Goal: Task Accomplishment & Management: Manage account settings

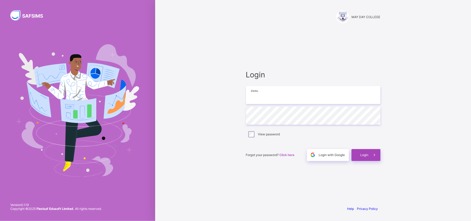
type input "**********"
click at [353, 154] on div "Login" at bounding box center [365, 155] width 29 height 12
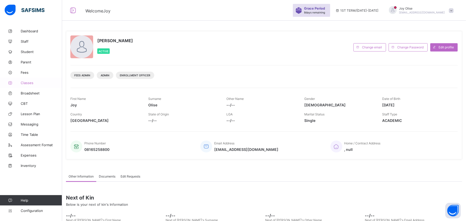
click at [25, 82] on span "Classes" at bounding box center [41, 83] width 41 height 4
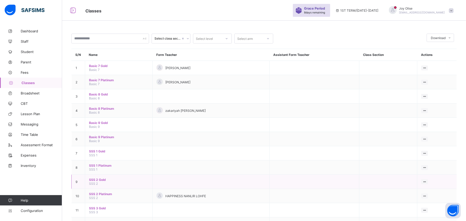
click at [95, 165] on span "SSS 2" at bounding box center [93, 183] width 9 height 4
click at [98, 165] on span "SSS 2 Gold" at bounding box center [118, 180] width 59 height 4
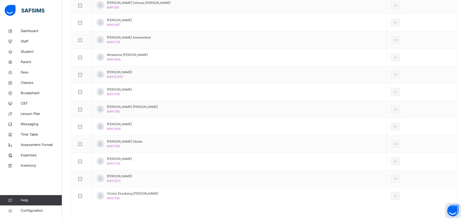
scroll to position [468, 0]
click at [30, 51] on span "Student" at bounding box center [41, 51] width 41 height 5
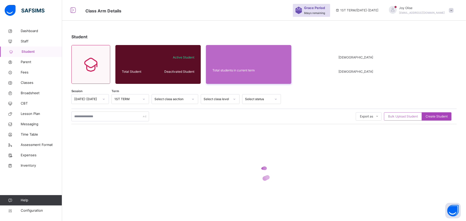
click at [353, 115] on span "Create Student" at bounding box center [436, 116] width 22 height 5
select select "**"
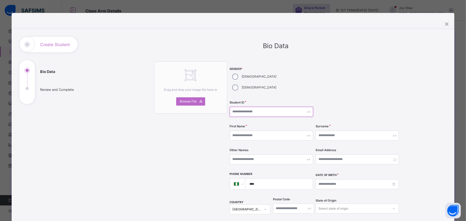
click at [249, 107] on input "text" at bounding box center [271, 112] width 83 height 10
type input "******"
click at [246, 131] on input "text" at bounding box center [271, 136] width 83 height 10
type input "*******"
click at [263, 154] on input "text" at bounding box center [271, 159] width 83 height 10
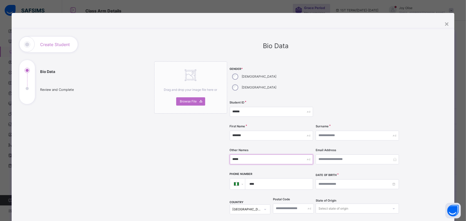
type input "*****"
click at [351, 131] on input "text" at bounding box center [356, 136] width 83 height 10
click at [347, 131] on input "text" at bounding box center [356, 136] width 83 height 10
type input "******"
type input "*"
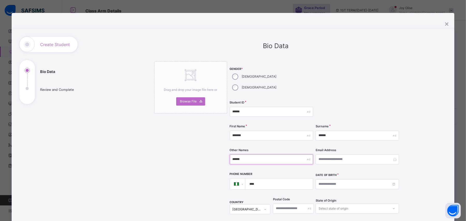
type input "******"
click at [353, 165] on input at bounding box center [356, 184] width 83 height 10
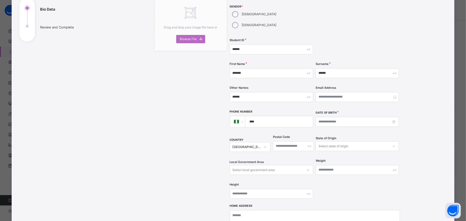
scroll to position [64, 0]
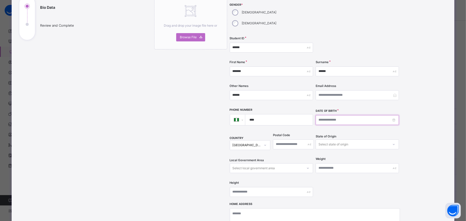
click at [353, 115] on input at bounding box center [356, 120] width 83 height 10
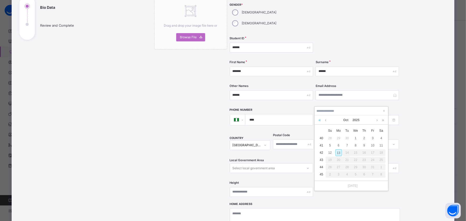
click at [320, 122] on link at bounding box center [319, 120] width 5 height 9
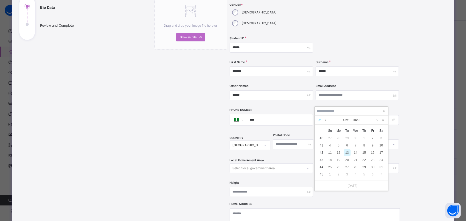
click at [320, 122] on link at bounding box center [319, 120] width 5 height 9
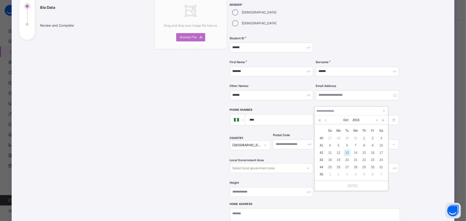
click at [320, 122] on link at bounding box center [319, 120] width 5 height 9
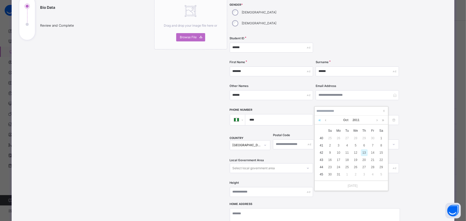
click at [320, 122] on link at bounding box center [319, 120] width 5 height 9
click at [353, 121] on link at bounding box center [382, 120] width 5 height 9
click at [327, 120] on link at bounding box center [325, 120] width 4 height 9
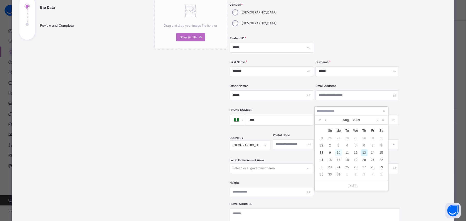
click at [338, 153] on div "10" at bounding box center [338, 152] width 7 height 7
type input "**********"
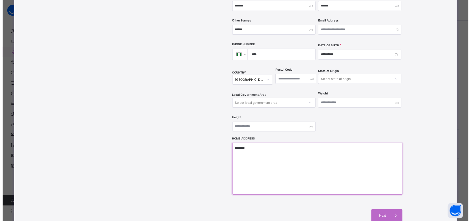
scroll to position [140, 0]
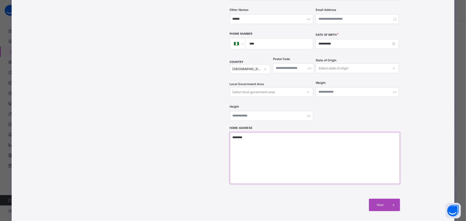
type textarea "********"
click at [353, 165] on icon at bounding box center [393, 205] width 6 height 6
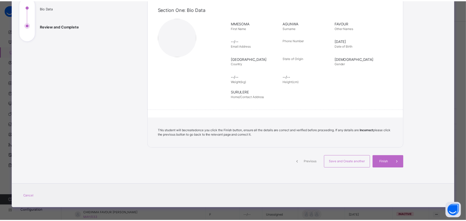
scroll to position [63, 0]
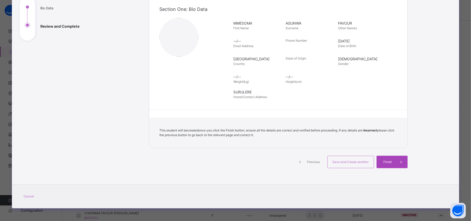
click at [353, 161] on span "Finish" at bounding box center [387, 162] width 15 height 5
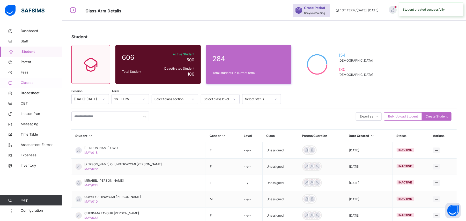
click at [27, 83] on span "Classes" at bounding box center [41, 82] width 41 height 5
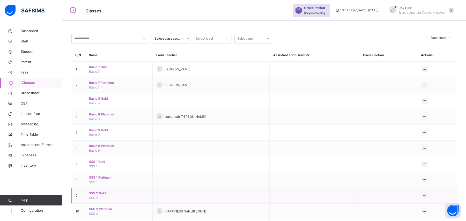
click at [98, 165] on span "SSS 2 Gold" at bounding box center [118, 193] width 59 height 5
click at [98, 165] on div "Select class section Select level Select arm Download Pdf Report Excel Report S…" at bounding box center [264, 132] width 404 height 264
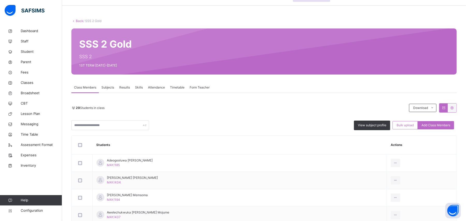
scroll to position [19, 0]
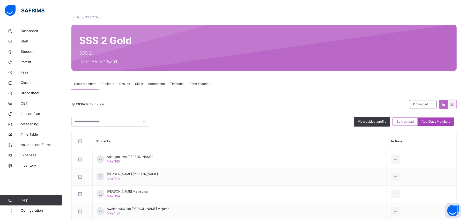
click at [353, 122] on span "Add Class Members" at bounding box center [435, 121] width 29 height 5
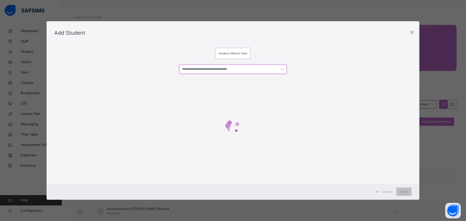
click at [201, 71] on input "text" at bounding box center [232, 69] width 107 height 9
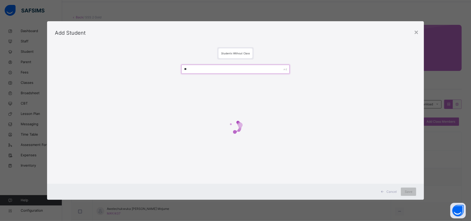
type input "*"
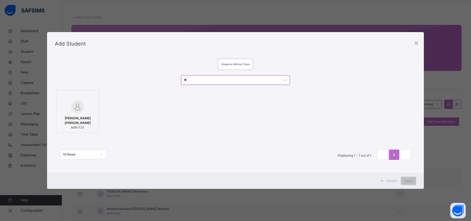
type input "*"
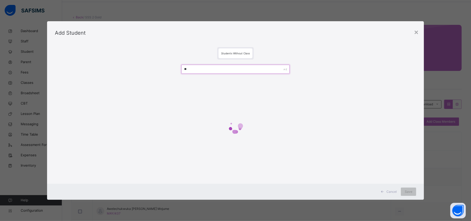
type input "*"
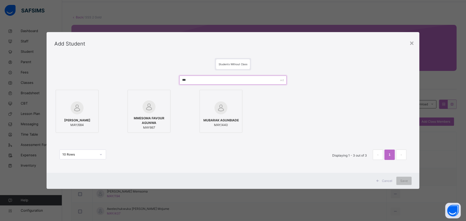
type input "***"
click at [139, 124] on span "MMESOMA FAVOUR AGUNWA" at bounding box center [148, 120] width 37 height 9
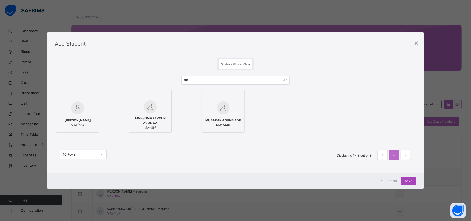
click at [353, 165] on span "Save" at bounding box center [408, 180] width 7 height 5
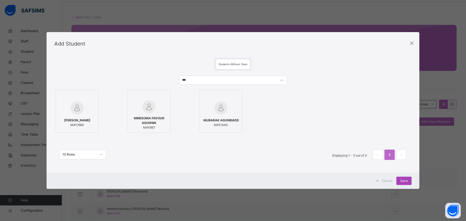
click at [353, 165] on div "Save" at bounding box center [403, 181] width 15 height 8
click at [353, 165] on span "Save" at bounding box center [403, 180] width 7 height 5
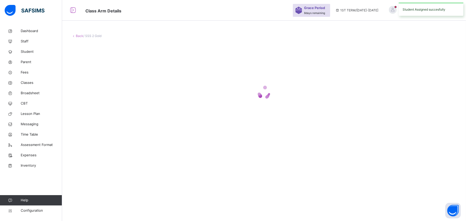
scroll to position [0, 0]
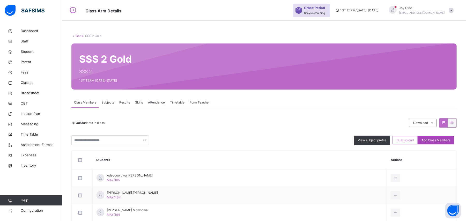
click at [353, 142] on span "Add Class Members" at bounding box center [435, 140] width 29 height 5
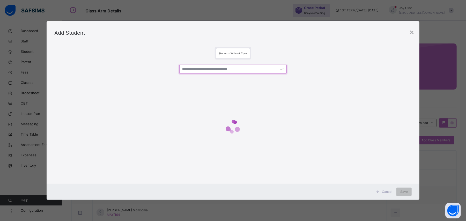
click at [267, 66] on input "text" at bounding box center [232, 69] width 107 height 9
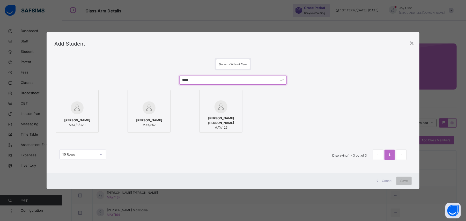
type input "*****"
click at [142, 122] on span "SULTAN YUSUF" at bounding box center [149, 120] width 26 height 5
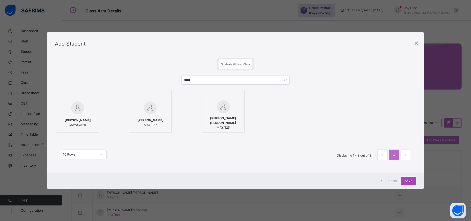
click at [353, 165] on span "Save" at bounding box center [408, 180] width 7 height 5
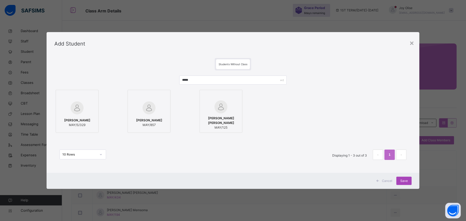
click at [353, 165] on span "Save" at bounding box center [403, 180] width 7 height 5
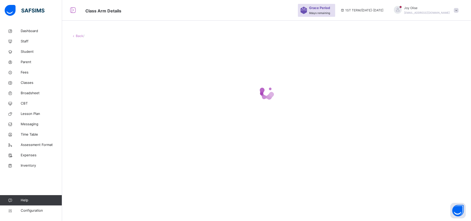
click at [317, 158] on div "Back /" at bounding box center [266, 110] width 409 height 221
click at [253, 64] on div at bounding box center [266, 92] width 390 height 98
click at [83, 35] on span "/" at bounding box center [83, 36] width 1 height 4
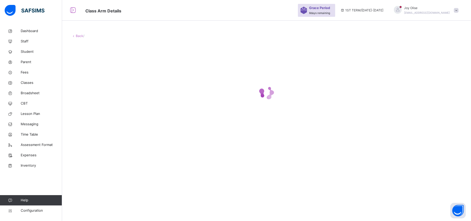
click at [76, 37] on link "Back" at bounding box center [79, 36] width 7 height 4
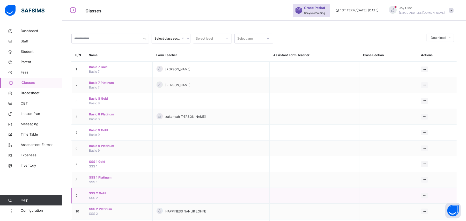
click at [97, 195] on span "SSS 2 Gold" at bounding box center [118, 193] width 59 height 5
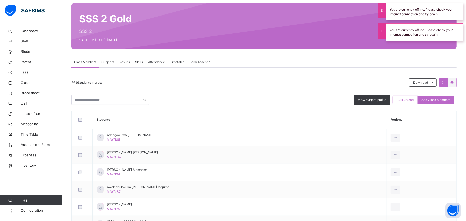
scroll to position [41, 0]
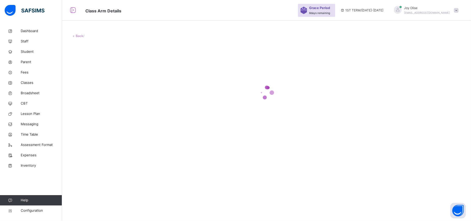
click at [164, 142] on div "Back /" at bounding box center [266, 88] width 409 height 124
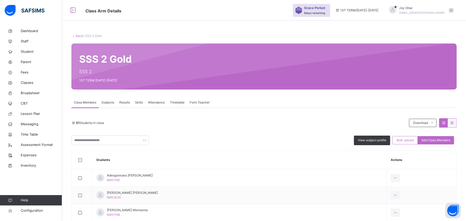
click at [78, 35] on link "Back" at bounding box center [79, 36] width 7 height 4
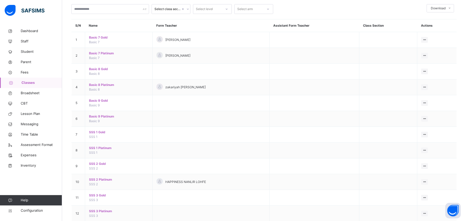
scroll to position [30, 0]
click at [100, 180] on span "SSS 2 Platinum" at bounding box center [118, 179] width 59 height 5
click at [100, 180] on div "Select class section Select level Select arm Download Pdf Report Excel Report S…" at bounding box center [264, 102] width 404 height 264
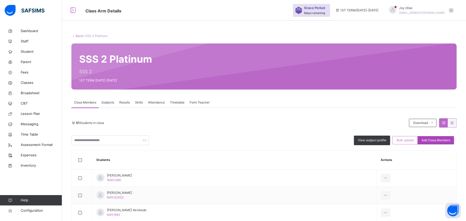
click at [433, 143] on div "Add Class Members" at bounding box center [435, 140] width 36 height 8
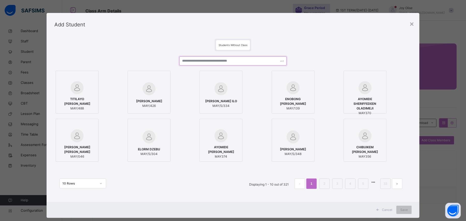
click at [204, 62] on input "text" at bounding box center [232, 60] width 107 height 9
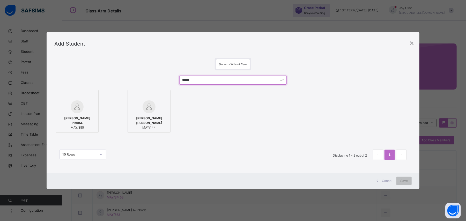
type input "******"
click at [72, 120] on span "[PERSON_NAME] PRAISE" at bounding box center [76, 120] width 37 height 9
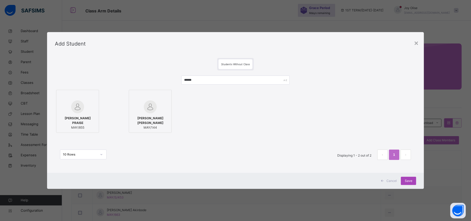
click at [412, 180] on span "Save" at bounding box center [408, 180] width 7 height 5
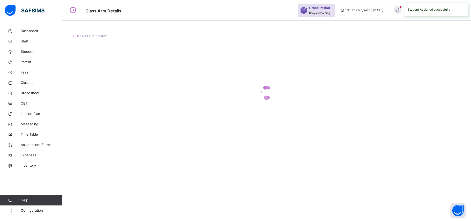
click at [406, 180] on div "Back / SSS 2 Platinum" at bounding box center [266, 110] width 409 height 221
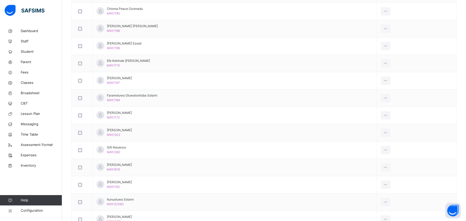
scroll to position [237, 0]
click at [372, 205] on div "Remove from Class" at bounding box center [374, 204] width 28 height 5
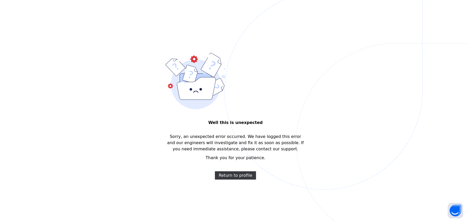
scroll to position [0, 0]
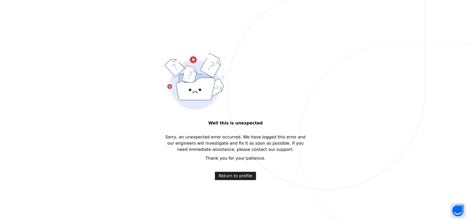
click at [227, 177] on span "Return to profile" at bounding box center [236, 176] width 34 height 6
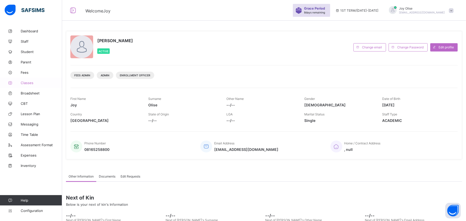
click at [23, 85] on link "Classes" at bounding box center [31, 83] width 62 height 10
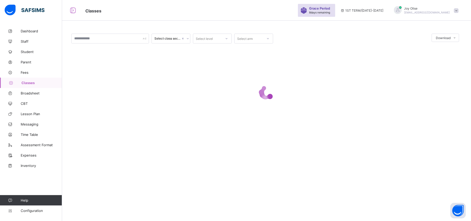
click at [246, 119] on div at bounding box center [266, 92] width 390 height 98
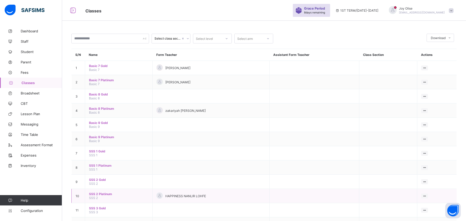
click at [99, 193] on span "SSS 2 Platinum" at bounding box center [118, 194] width 59 height 4
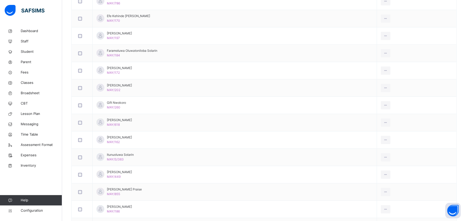
scroll to position [276, 0]
click at [384, 158] on div "Remove from Class" at bounding box center [374, 159] width 28 height 5
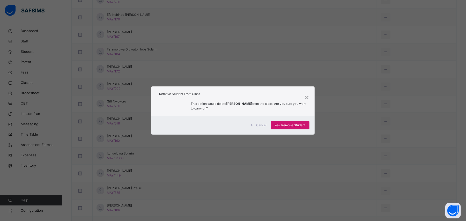
click at [276, 123] on span "Yes, Remove Student" at bounding box center [290, 125] width 31 height 5
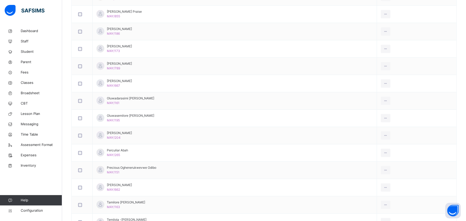
scroll to position [438, 0]
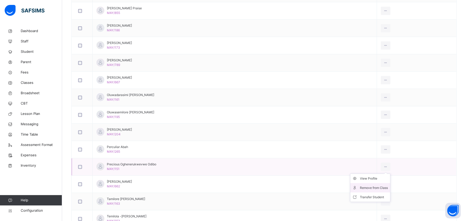
click at [379, 189] on div "Remove from Class" at bounding box center [374, 187] width 28 height 5
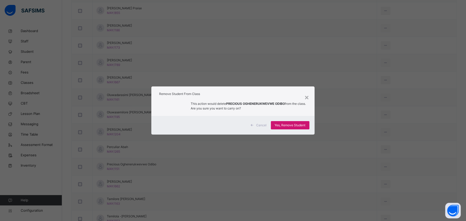
click at [295, 125] on span "Yes, Remove Student" at bounding box center [290, 125] width 31 height 5
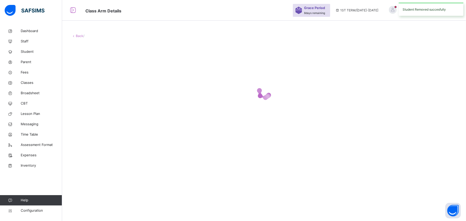
scroll to position [0, 0]
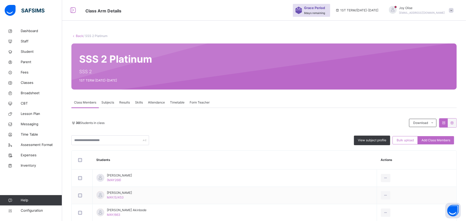
click at [78, 37] on link "Back" at bounding box center [79, 36] width 7 height 4
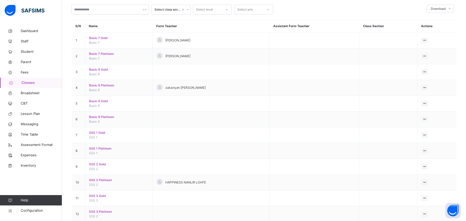
scroll to position [40, 0]
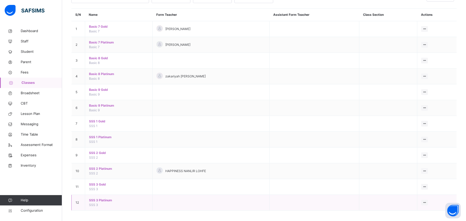
click at [96, 202] on span "SSS 3 Platinum" at bounding box center [118, 200] width 59 height 5
